Goal: Browse casually

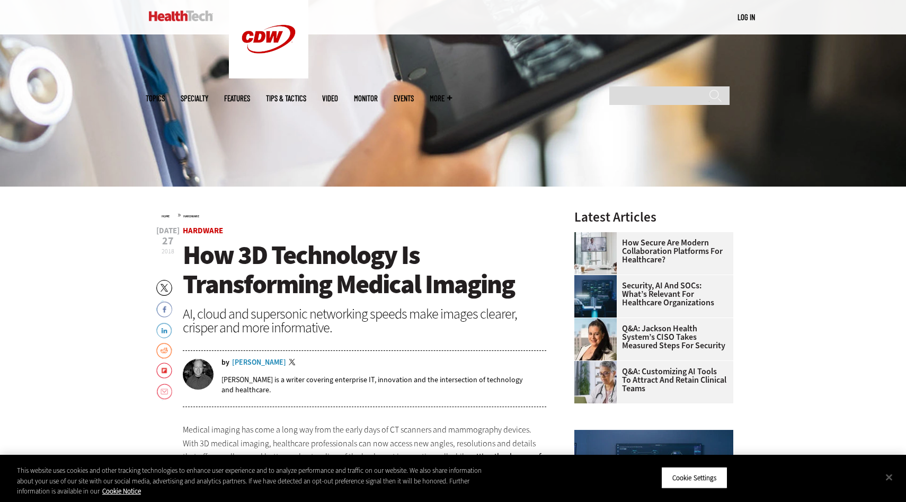
scroll to position [221, 0]
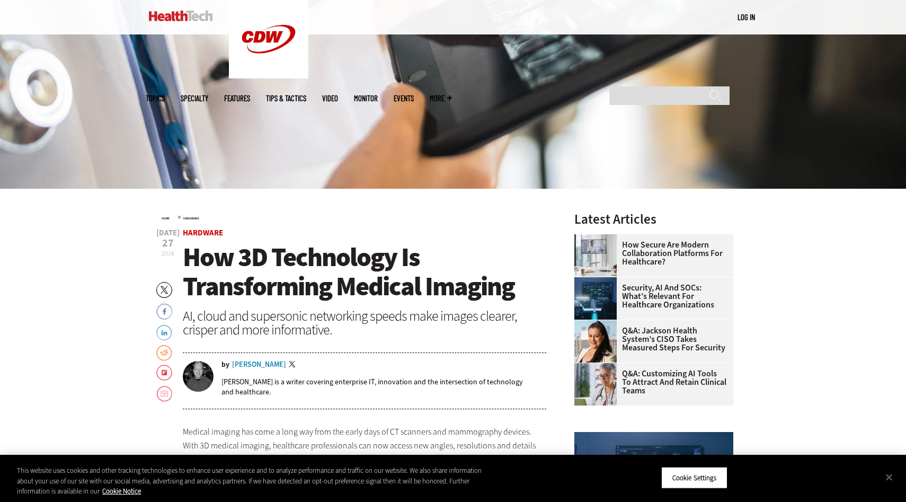
click at [184, 12] on img at bounding box center [181, 16] width 64 height 11
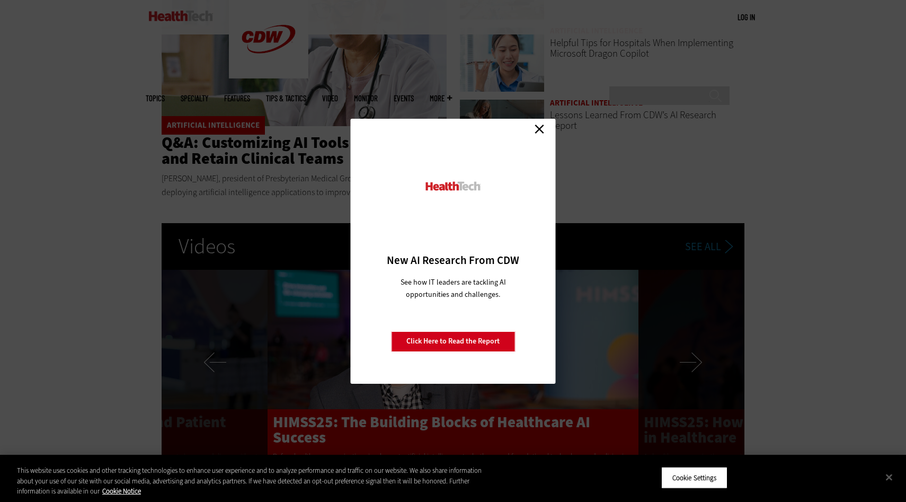
scroll to position [1784, 0]
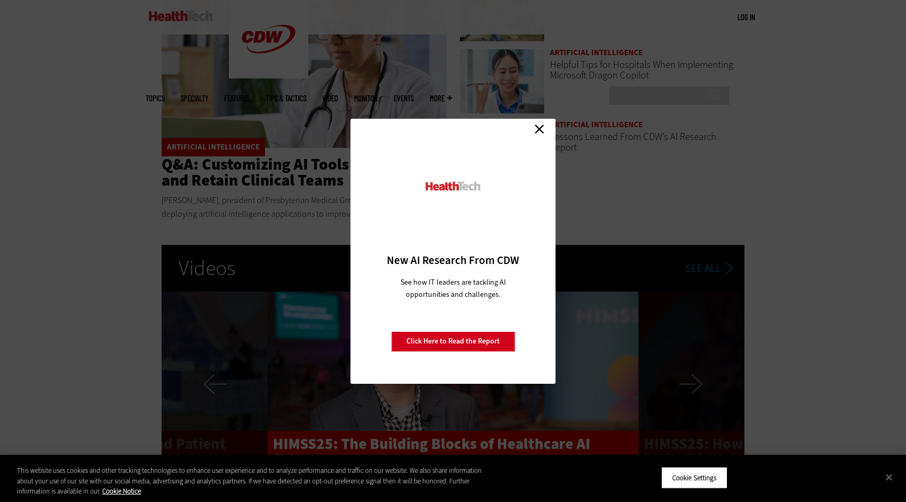
click at [536, 122] on link "Close" at bounding box center [539, 129] width 16 height 16
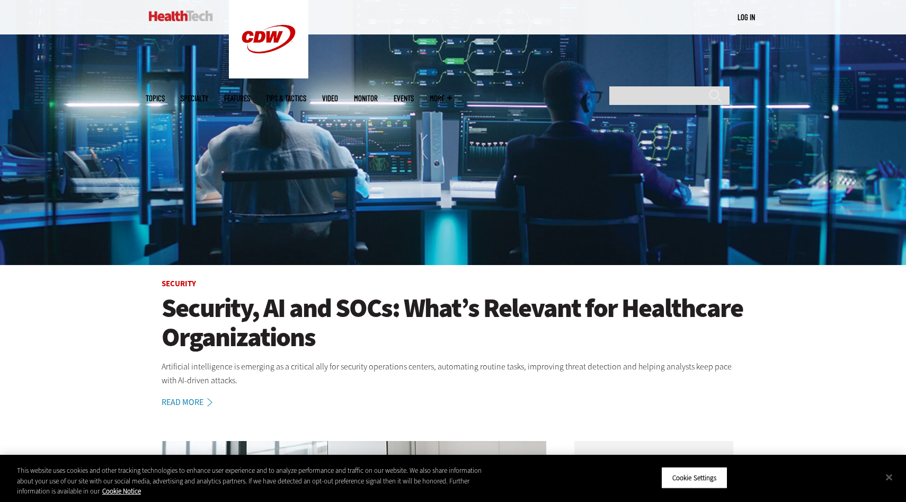
scroll to position [112, 0]
